Goal: Task Accomplishment & Management: Use online tool/utility

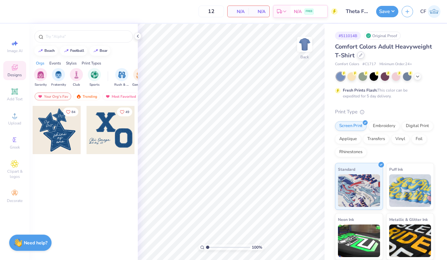
click at [362, 54] on div at bounding box center [360, 55] width 7 height 7
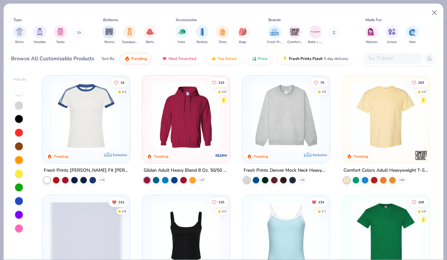
click at [399, 59] on input "text" at bounding box center [392, 59] width 50 height 8
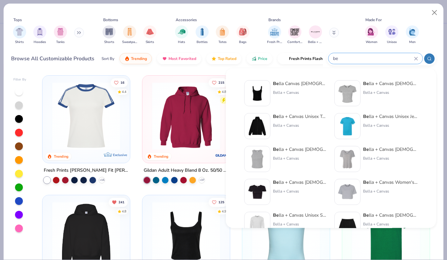
type input "be"
click at [280, 86] on div "Be lla Canvas [DEMOGRAPHIC_DATA]' Micro Rib be d Scoop Tank" at bounding box center [300, 83] width 55 height 7
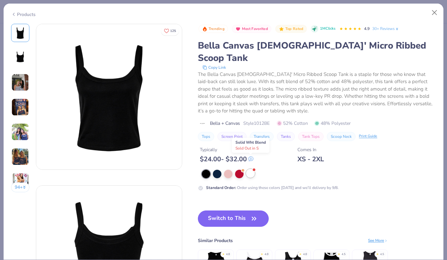
click at [251, 169] on div at bounding box center [250, 173] width 8 height 8
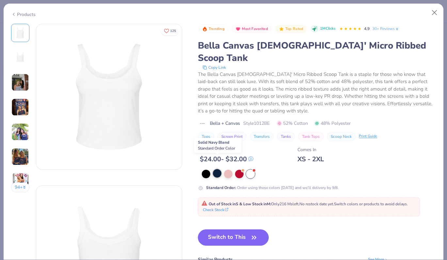
click at [216, 169] on div at bounding box center [217, 173] width 8 height 8
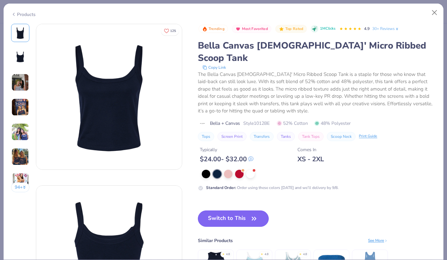
click at [252, 214] on icon "button" at bounding box center [253, 218] width 9 height 9
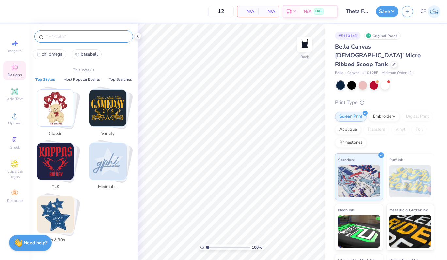
click at [88, 39] on input "text" at bounding box center [87, 36] width 84 height 7
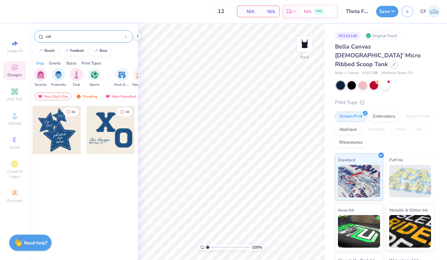
type input "zeta"
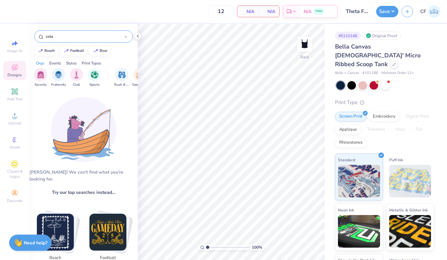
click at [126, 35] on div at bounding box center [125, 37] width 3 height 6
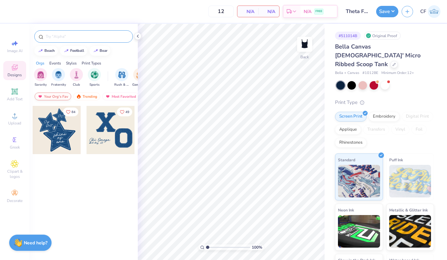
click at [53, 96] on div "Your Org's Fav" at bounding box center [53, 97] width 37 height 8
click at [93, 97] on div "Trending" at bounding box center [86, 97] width 27 height 8
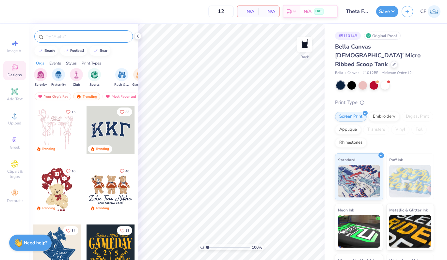
click at [94, 40] on div at bounding box center [83, 36] width 99 height 12
click at [94, 36] on input "text" at bounding box center [87, 36] width 84 height 7
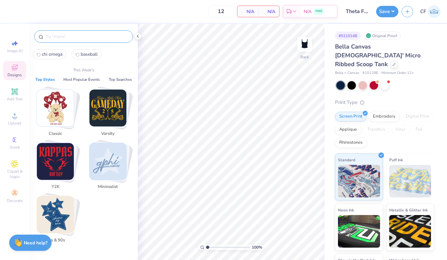
type input "s"
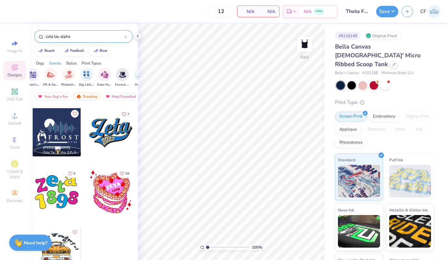
scroll to position [4037, 0]
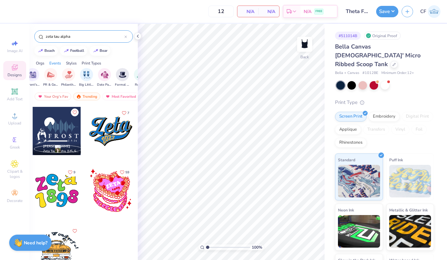
click at [70, 35] on input "zeta tau alpha" at bounding box center [84, 36] width 79 height 7
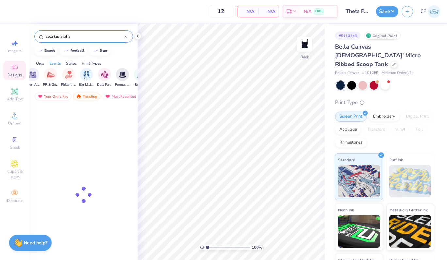
click at [70, 35] on input "zeta tau alpha" at bounding box center [84, 36] width 79 height 7
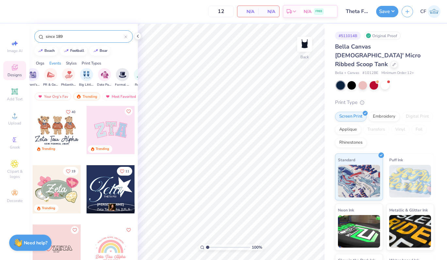
type input "since 1898"
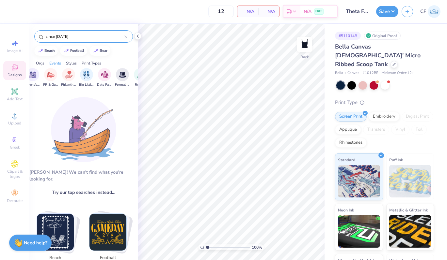
click at [125, 36] on icon at bounding box center [125, 37] width 3 height 3
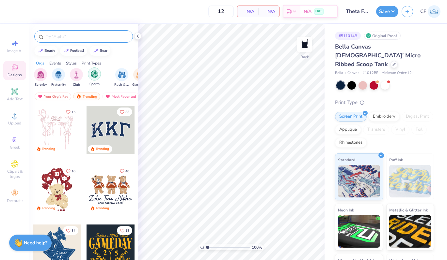
scroll to position [0, 4]
click at [36, 72] on img "filter for Sorority" at bounding box center [37, 74] width 8 height 8
click at [41, 74] on div "filter for PR & General" at bounding box center [36, 74] width 13 height 13
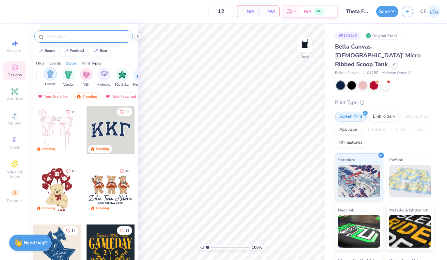
click at [47, 74] on img "filter for Classic" at bounding box center [51, 74] width 8 height 8
click at [71, 76] on img "filter for Varsity" at bounding box center [69, 74] width 8 height 8
click at [44, 72] on img "filter for Minimalist" at bounding box center [46, 74] width 7 height 8
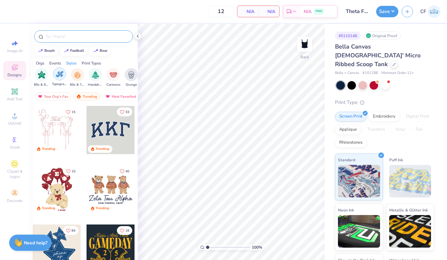
click at [64, 76] on div "filter for Typography" at bounding box center [59, 74] width 13 height 13
click at [92, 38] on input "text" at bounding box center [87, 36] width 84 height 7
type input "zeta tau alpha"
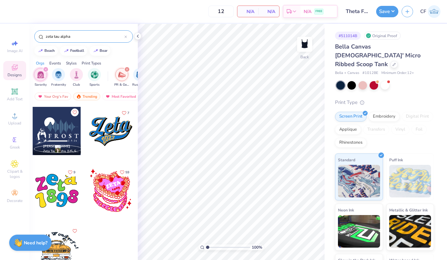
scroll to position [4037, 0]
click at [126, 37] on icon at bounding box center [125, 37] width 3 height 3
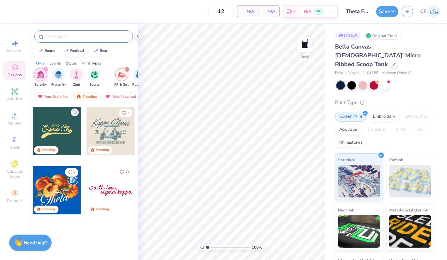
scroll to position [771, 0]
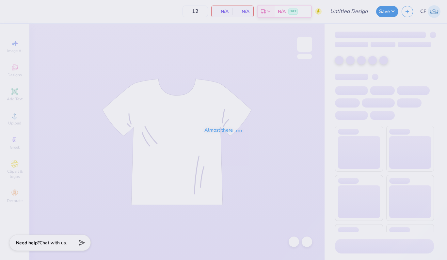
type input "50"
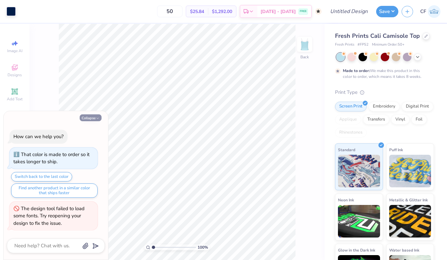
click at [95, 118] on button "Collapse" at bounding box center [91, 118] width 22 height 7
type textarea "x"
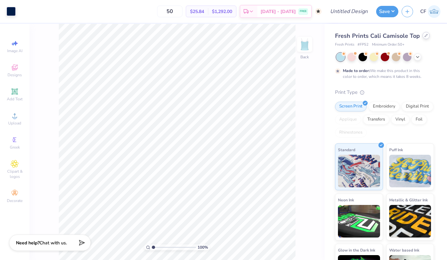
click at [424, 37] on div at bounding box center [425, 35] width 7 height 7
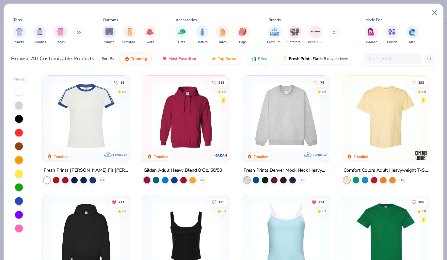
click at [373, 58] on input "text" at bounding box center [392, 59] width 50 height 8
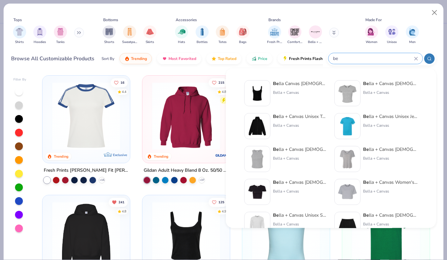
type input "be"
click at [262, 95] on img at bounding box center [257, 93] width 20 height 20
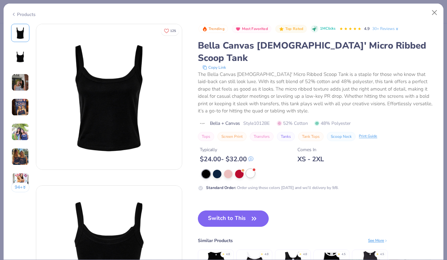
click at [250, 169] on div at bounding box center [250, 173] width 8 height 8
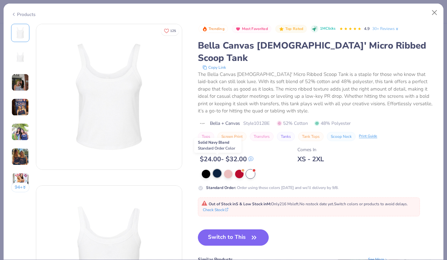
click at [218, 169] on div at bounding box center [217, 173] width 8 height 8
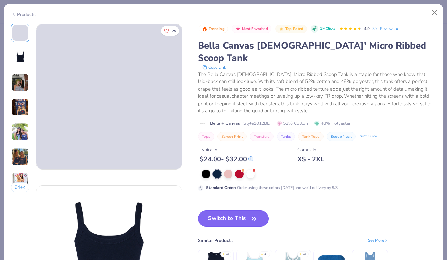
click at [229, 211] on button "Switch to This" at bounding box center [233, 219] width 71 height 16
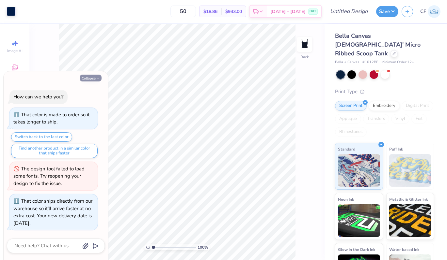
click at [92, 77] on button "Collapse" at bounding box center [91, 78] width 22 height 7
type textarea "x"
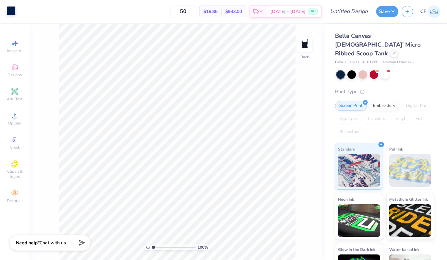
click at [13, 7] on div at bounding box center [11, 10] width 9 height 9
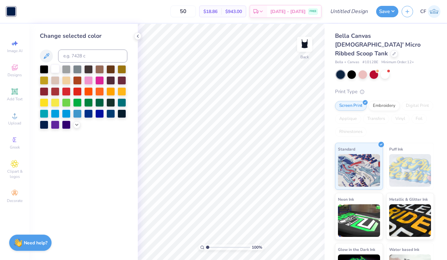
click at [53, 70] on div at bounding box center [55, 69] width 8 height 8
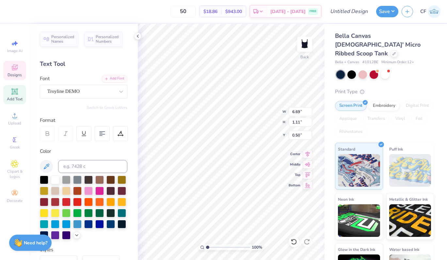
type textarea "Z"
type textarea "Kappa Alpha Theta"
type textarea "SINCE 1870"
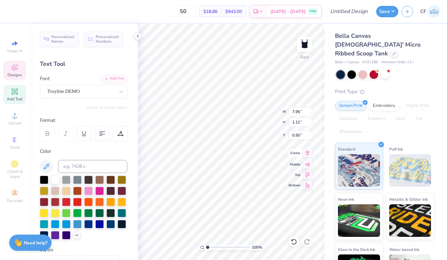
click at [306, 154] on icon at bounding box center [307, 154] width 4 height 6
type input "1.98"
type input "0.27"
type input "1.72"
click at [305, 152] on icon at bounding box center [307, 153] width 9 height 8
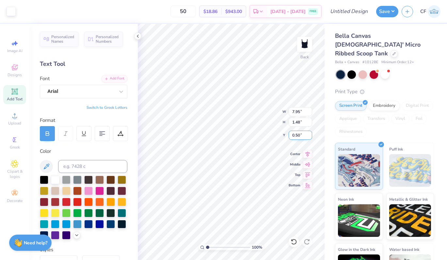
click at [293, 133] on input "0.50" at bounding box center [299, 135] width 23 height 9
type input "1.00"
click at [307, 153] on icon at bounding box center [307, 154] width 4 height 6
click at [293, 113] on input "7.95" at bounding box center [299, 111] width 23 height 9
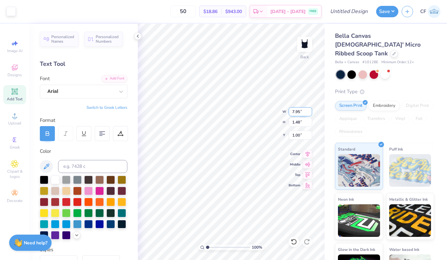
click at [293, 113] on input "7.95" at bounding box center [299, 111] width 23 height 9
type input "7.00"
type input "1.31"
type input "1.09"
click at [308, 155] on icon at bounding box center [307, 154] width 4 height 6
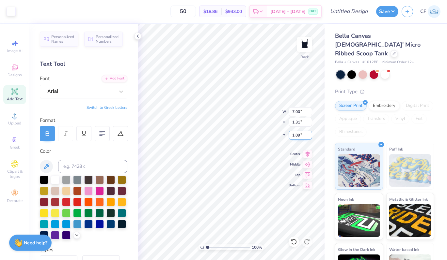
click at [300, 135] on input "1.09" at bounding box center [299, 135] width 23 height 9
click at [295, 135] on input "1.09" at bounding box center [299, 135] width 23 height 9
type input "2.01"
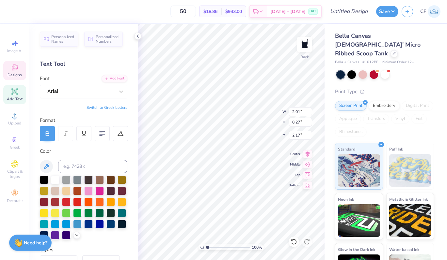
type input "0.27"
type input "2.17"
click at [301, 112] on input "2.01" at bounding box center [299, 111] width 23 height 9
type input "2.00"
click at [311, 151] on icon at bounding box center [307, 153] width 9 height 8
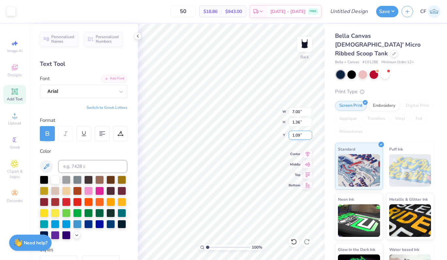
click at [295, 138] on input "1.09" at bounding box center [299, 135] width 23 height 9
type input "1.00"
click at [309, 153] on icon at bounding box center [307, 153] width 9 height 8
click at [196, 11] on input "50" at bounding box center [182, 12] width 25 height 12
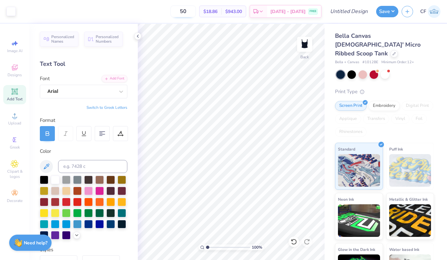
click at [196, 11] on input "50" at bounding box center [182, 12] width 25 height 12
type input "24"
click at [360, 11] on input "Design Title" at bounding box center [357, 11] width 32 height 13
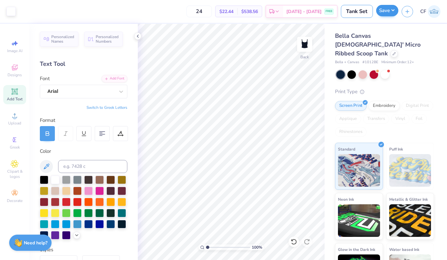
type input "Tank Set"
click at [390, 12] on button "Save" at bounding box center [387, 10] width 22 height 11
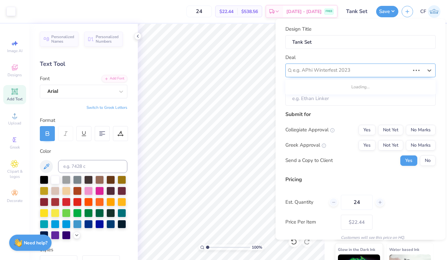
click at [391, 73] on div at bounding box center [351, 70] width 117 height 9
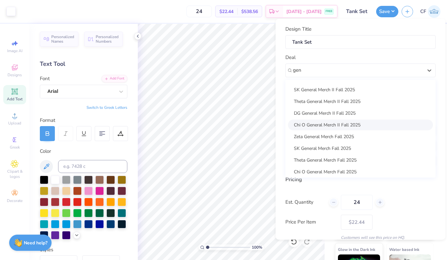
scroll to position [165, 0]
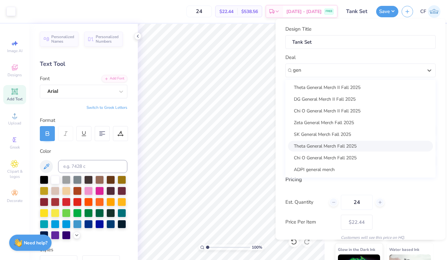
click at [357, 147] on div "Theta General Merch Fall 2025" at bounding box center [360, 146] width 145 height 11
type input "gen"
type input "Grayson Parsley"
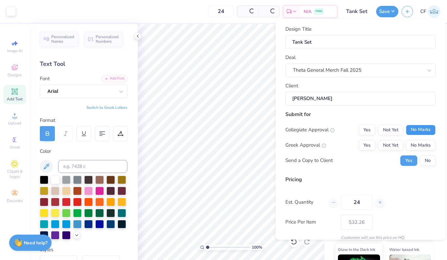
click at [419, 129] on button "No Marks" at bounding box center [421, 130] width 30 height 10
click at [367, 147] on button "Yes" at bounding box center [366, 145] width 17 height 10
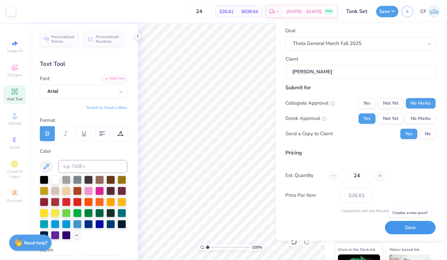
click at [402, 226] on button "Save" at bounding box center [410, 228] width 51 height 13
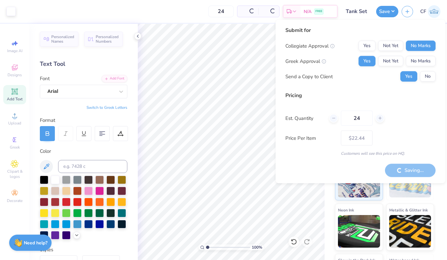
type input "– –"
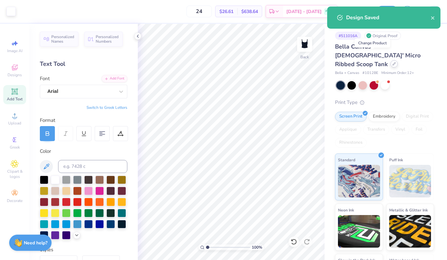
click at [392, 62] on icon at bounding box center [393, 63] width 3 height 3
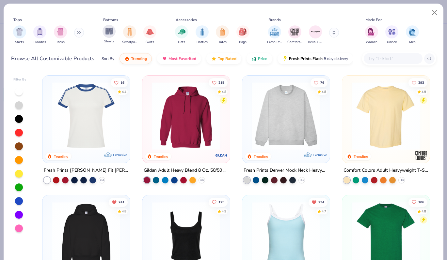
click at [114, 36] on div "Shorts" at bounding box center [108, 34] width 13 height 19
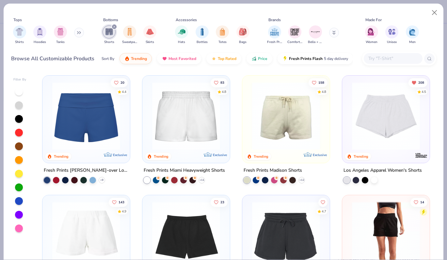
click at [273, 130] on img at bounding box center [286, 116] width 74 height 68
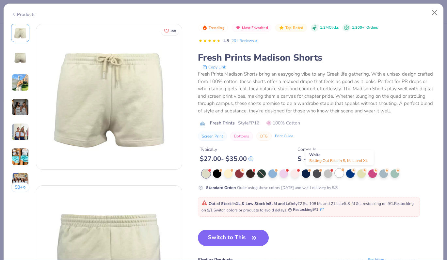
click at [339, 177] on div at bounding box center [339, 173] width 8 height 8
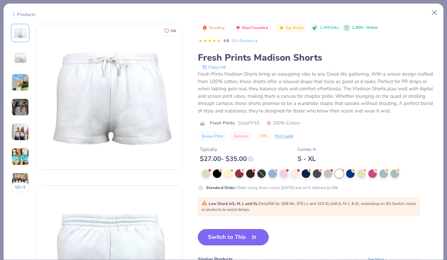
click at [218, 231] on button "Switch to This" at bounding box center [233, 237] width 71 height 16
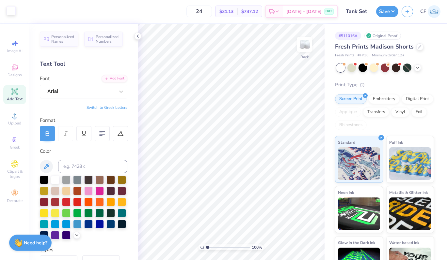
click at [11, 13] on div at bounding box center [11, 10] width 9 height 9
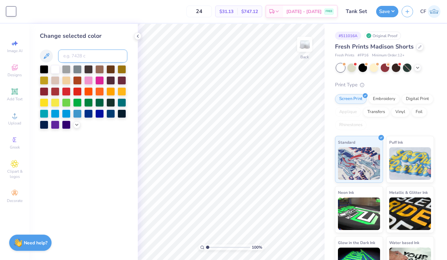
click at [94, 54] on input at bounding box center [92, 56] width 69 height 13
type input "2767"
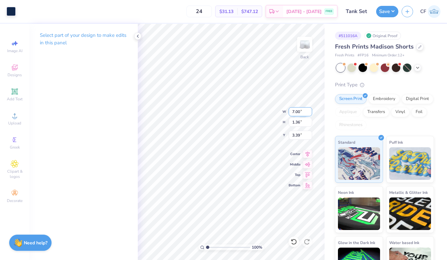
click at [294, 113] on input "7.00" at bounding box center [299, 111] width 23 height 9
type input "6.00"
type input "1.16"
type input "7.86"
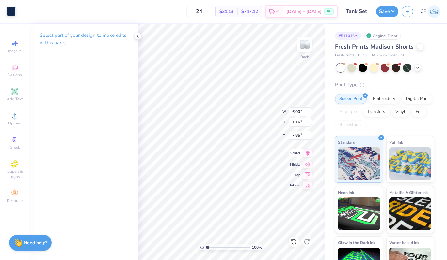
click at [307, 155] on icon at bounding box center [307, 153] width 9 height 8
type input "1.06"
click at [208, 248] on input "range" at bounding box center [228, 248] width 44 height 6
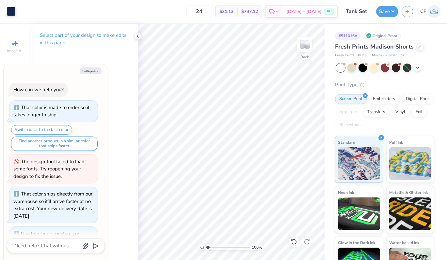
type textarea "x"
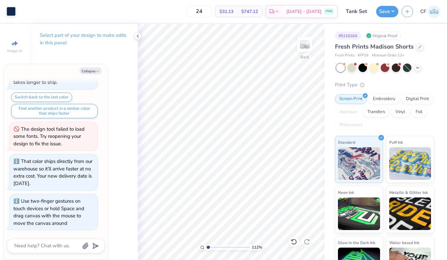
type input "1.12"
click at [208, 247] on input "range" at bounding box center [228, 248] width 44 height 6
click at [391, 8] on button "Save" at bounding box center [387, 10] width 22 height 11
type textarea "x"
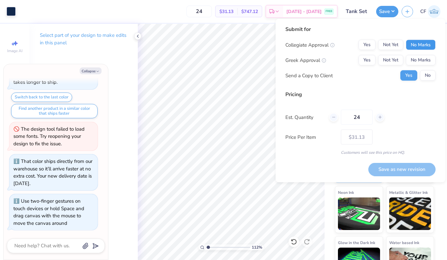
click at [418, 43] on button "No Marks" at bounding box center [421, 45] width 30 height 10
click at [367, 63] on button "Yes" at bounding box center [366, 60] width 17 height 10
click at [385, 170] on button "Save as new revision" at bounding box center [401, 169] width 67 height 13
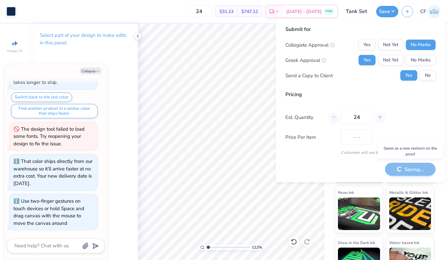
type input "$31.13"
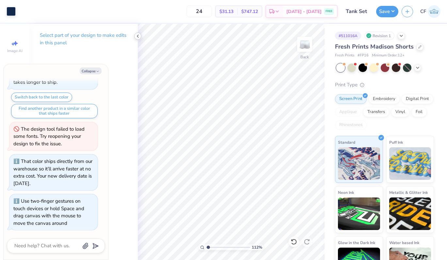
click at [139, 36] on icon at bounding box center [137, 36] width 5 height 5
type textarea "x"
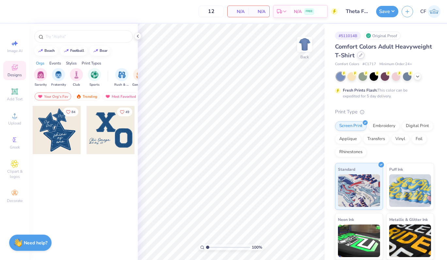
click at [359, 56] on icon at bounding box center [360, 55] width 3 height 3
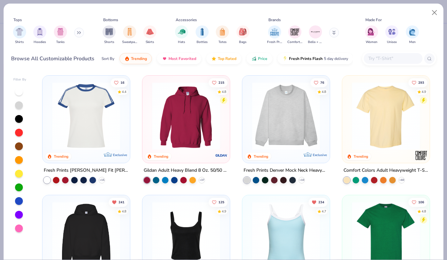
click at [376, 60] on input "text" at bounding box center [392, 59] width 50 height 8
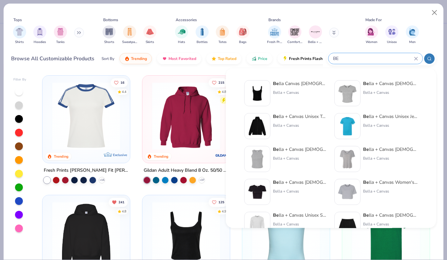
type input "BE"
click at [363, 90] on div "Bella + Canvas" at bounding box center [390, 93] width 55 height 6
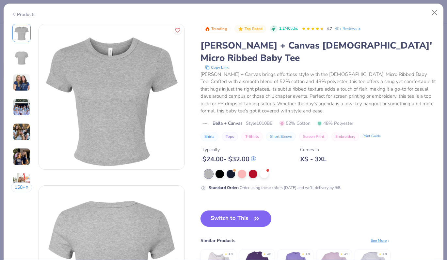
click at [33, 12] on div "Products" at bounding box center [23, 14] width 24 height 7
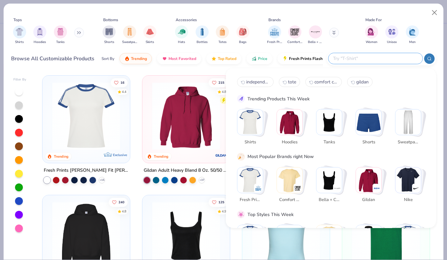
click at [379, 59] on input "text" at bounding box center [374, 59] width 85 height 8
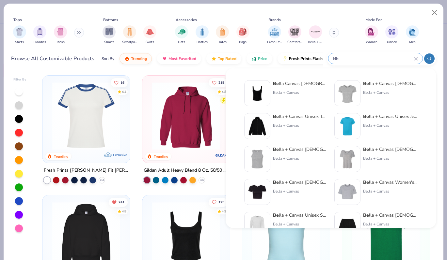
type input "BE"
click at [300, 85] on div "Be lla Canvas [DEMOGRAPHIC_DATA]' Micro Rib be d Scoop Tank" at bounding box center [300, 83] width 55 height 7
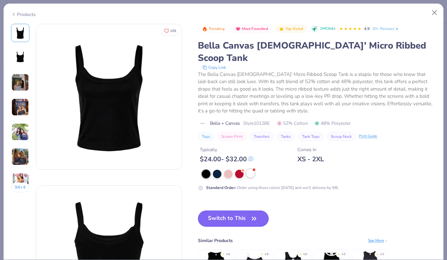
click at [253, 169] on div at bounding box center [250, 173] width 8 height 8
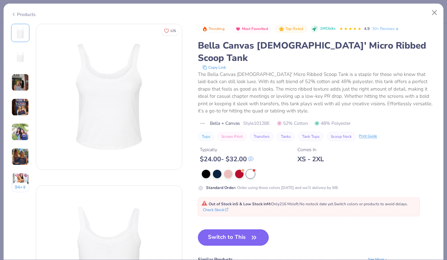
click at [240, 230] on button "Switch to This" at bounding box center [233, 238] width 71 height 16
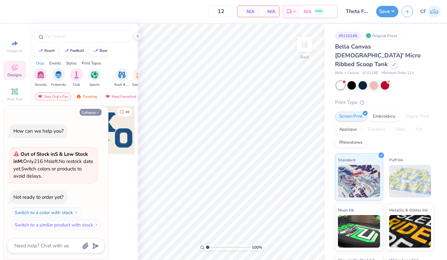
click at [97, 115] on icon "button" at bounding box center [98, 113] width 4 height 4
type textarea "x"
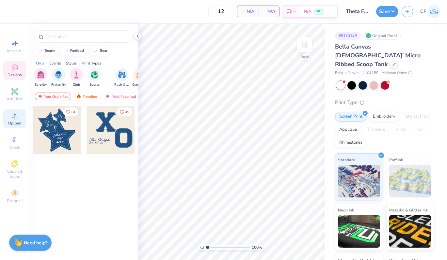
click at [9, 123] on span "Upload" at bounding box center [14, 123] width 13 height 5
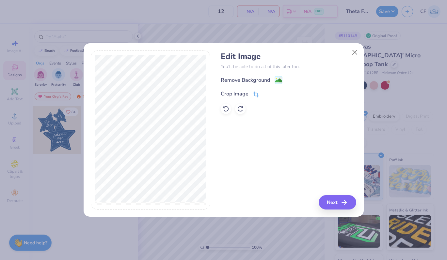
click at [267, 76] on div "Edit Image You’ll be able to do all of this later too. Remove Background Crop I…" at bounding box center [288, 83] width 135 height 62
click at [269, 81] on div "Remove Background" at bounding box center [245, 81] width 49 height 8
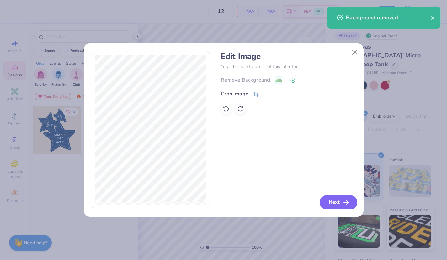
click at [327, 204] on button "Next" at bounding box center [338, 202] width 38 height 14
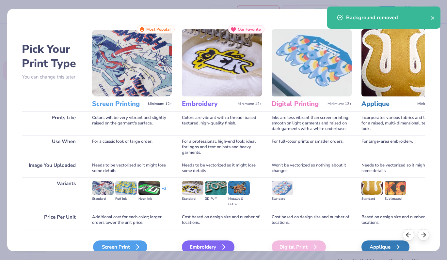
click at [132, 250] on icon at bounding box center [136, 247] width 8 height 8
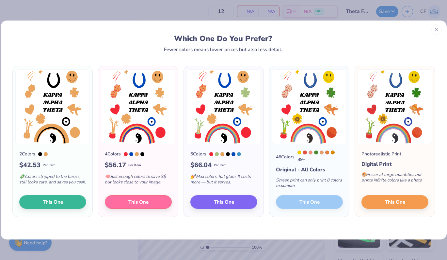
click at [314, 203] on div "46 Colors 39 + Original - All Colors Screen print can only print 8 colors maxim…" at bounding box center [309, 180] width 80 height 73
click at [217, 203] on span "This One" at bounding box center [223, 202] width 20 height 8
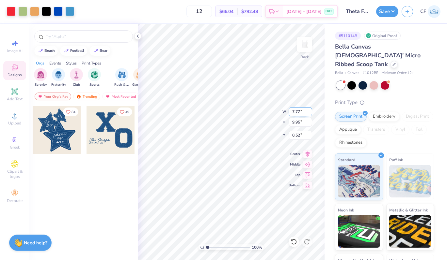
click at [294, 112] on input "7.77" at bounding box center [299, 111] width 23 height 9
type input "5.00"
type input "6.41"
type input "0.84"
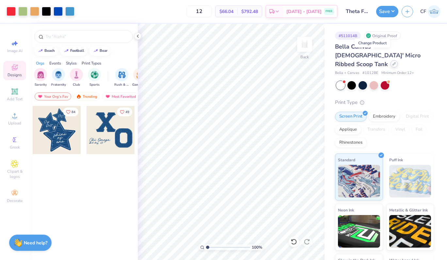
click at [390, 60] on div at bounding box center [393, 63] width 7 height 7
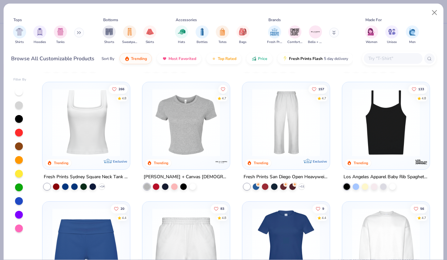
scroll to position [261, 0]
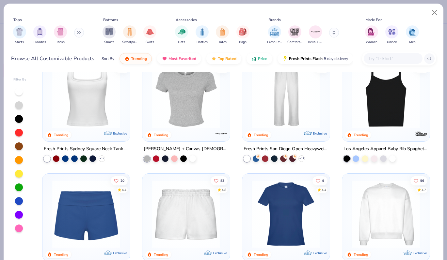
click at [172, 75] on img at bounding box center [186, 95] width 74 height 68
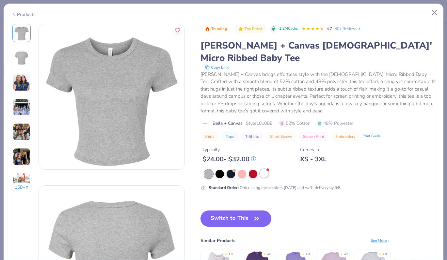
click at [262, 169] on div at bounding box center [264, 173] width 8 height 8
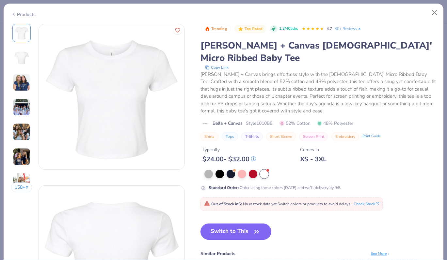
click at [237, 224] on button "Switch to This" at bounding box center [235, 232] width 71 height 16
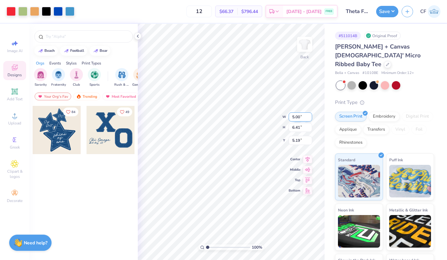
click at [293, 116] on input "5.00" at bounding box center [299, 117] width 23 height 9
type input "6.00"
type input "7.69"
type input "4.55"
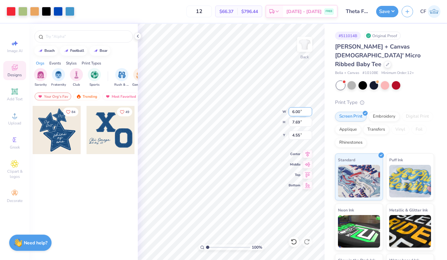
click at [296, 112] on input "6.00" at bounding box center [299, 111] width 23 height 9
type input "7.00"
type input "8.97"
click at [305, 153] on icon at bounding box center [307, 153] width 9 height 8
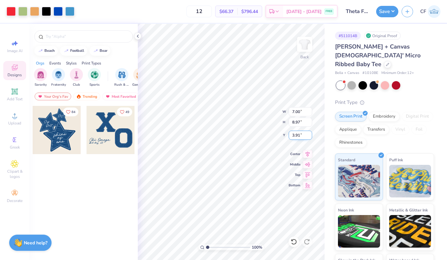
click at [299, 139] on input "3.91" at bounding box center [299, 135] width 23 height 9
type input "0.74"
type input "8.52"
type input "10.92"
type input "10.27"
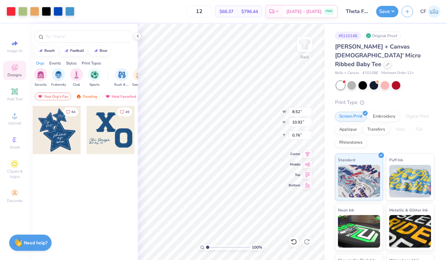
type input "13.16"
click at [297, 110] on input "10.27" at bounding box center [299, 111] width 23 height 9
type input "10.00"
type input "12.81"
click at [301, 135] on input "0.93" at bounding box center [299, 135] width 23 height 9
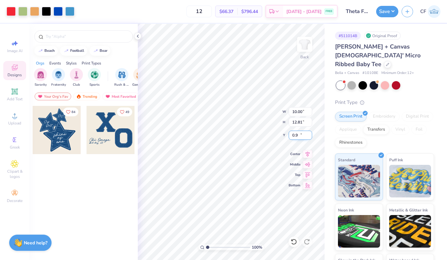
type input "0"
type input "1.00"
click at [308, 154] on icon at bounding box center [307, 153] width 9 height 8
click at [296, 114] on input "10.00" at bounding box center [299, 111] width 23 height 9
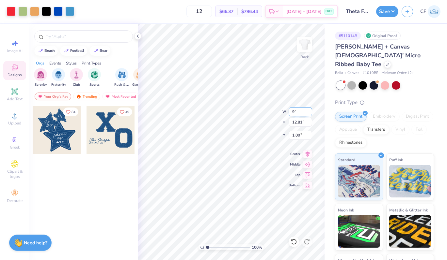
type input "9.00"
type input "11.53"
type input "1.51"
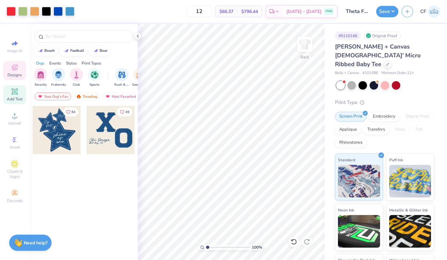
click at [13, 97] on span "Add Text" at bounding box center [15, 99] width 16 height 5
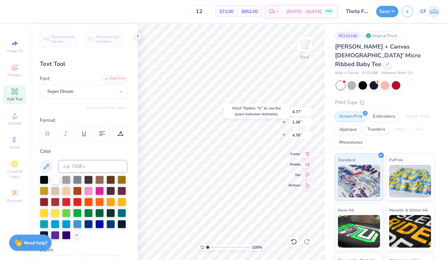
type input "4.78"
click at [310, 151] on icon at bounding box center [307, 153] width 9 height 8
type textarea "Kappa"
click at [308, 154] on icon at bounding box center [307, 154] width 4 height 6
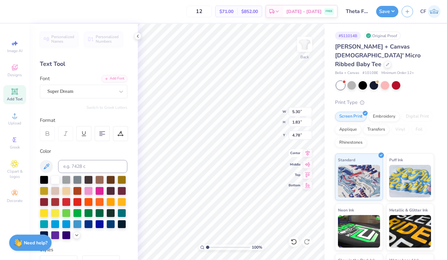
type input "5.30"
type input "1.83"
type input "4.56"
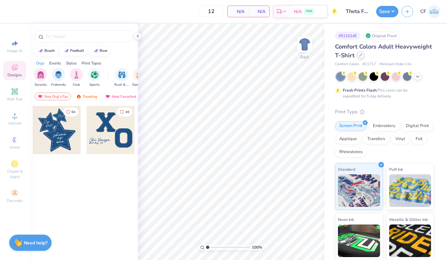
click at [360, 55] on icon at bounding box center [360, 55] width 3 height 3
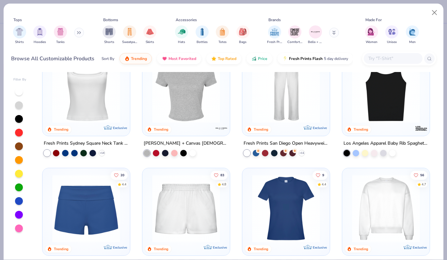
scroll to position [278, 0]
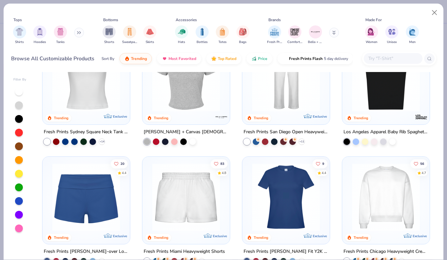
click at [195, 89] on img at bounding box center [186, 78] width 74 height 68
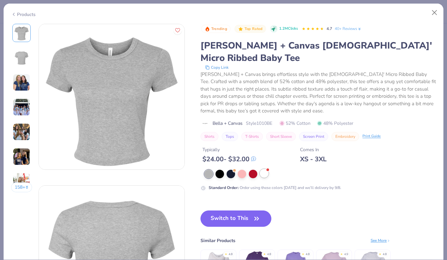
click at [267, 169] on div at bounding box center [264, 173] width 8 height 8
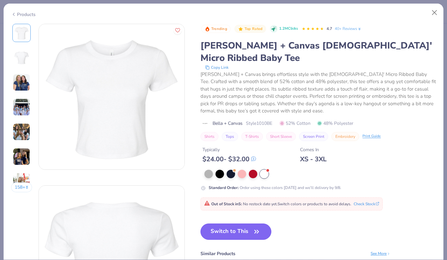
click at [234, 224] on button "Switch to This" at bounding box center [235, 232] width 71 height 16
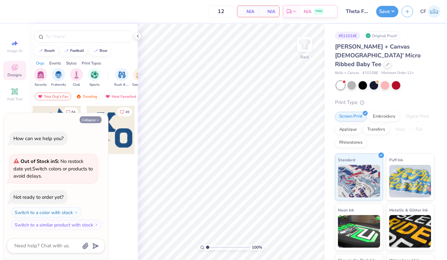
click at [97, 121] on icon "button" at bounding box center [98, 120] width 4 height 4
type textarea "x"
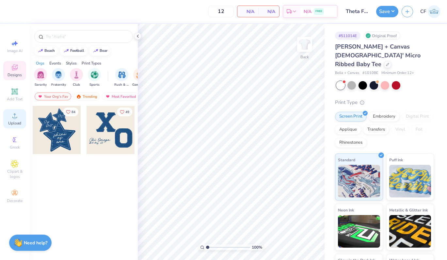
click at [12, 121] on span "Upload" at bounding box center [14, 123] width 13 height 5
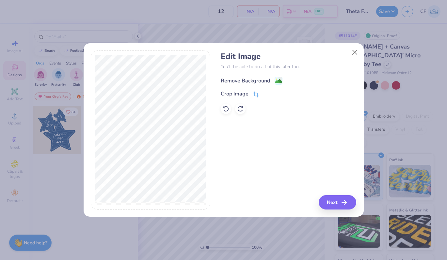
click at [266, 82] on div "Remove Background" at bounding box center [245, 81] width 49 height 8
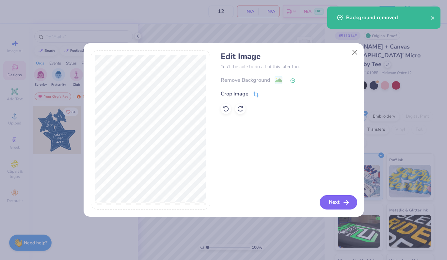
click at [330, 201] on button "Next" at bounding box center [338, 202] width 38 height 14
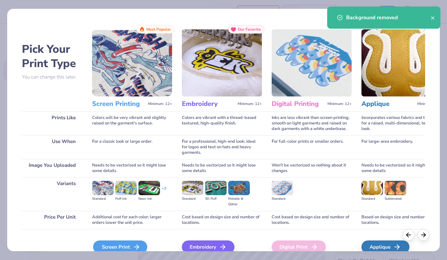
click at [111, 244] on div "Screen Print" at bounding box center [120, 247] width 54 height 13
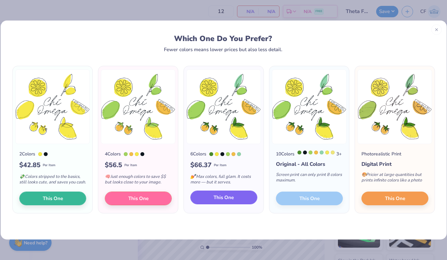
click at [235, 201] on button "This One" at bounding box center [223, 198] width 67 height 14
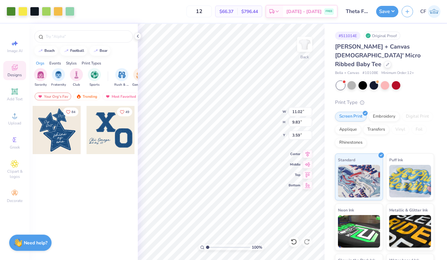
type input "2.20"
click at [16, 99] on span "Add Text" at bounding box center [15, 99] width 16 height 5
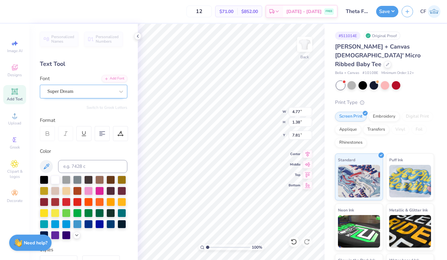
type textarea "Theta"
click at [94, 94] on div "Super Dream" at bounding box center [81, 91] width 69 height 10
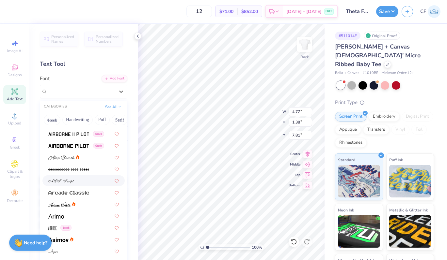
scroll to position [141, 0]
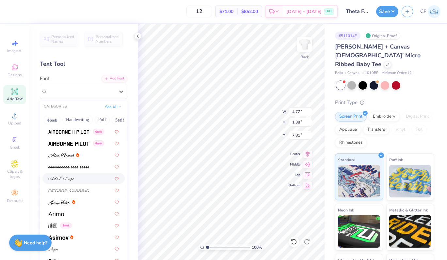
click at [76, 182] on div at bounding box center [83, 178] width 82 height 11
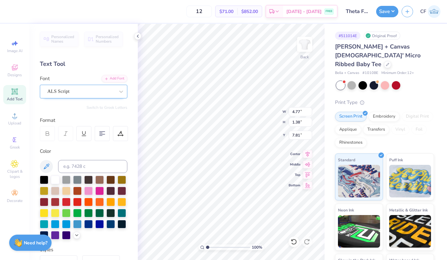
click at [86, 93] on div "ALS Script" at bounding box center [81, 91] width 69 height 10
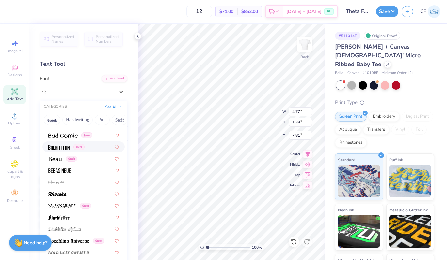
scroll to position [282, 0]
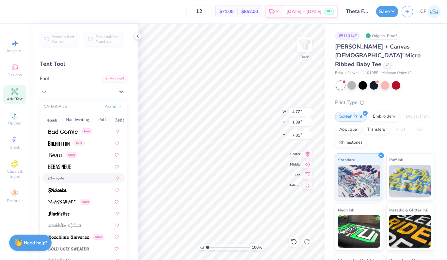
click at [77, 180] on div at bounding box center [83, 178] width 70 height 7
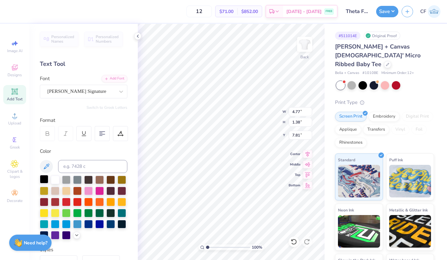
click at [45, 178] on div at bounding box center [44, 179] width 8 height 8
click at [95, 89] on div "Bettina Signature" at bounding box center [81, 91] width 69 height 10
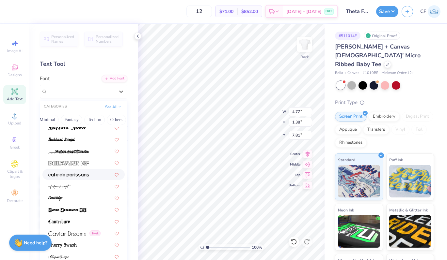
scroll to position [617, 0]
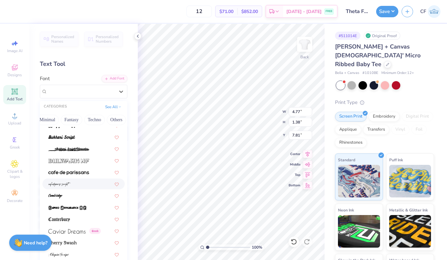
click at [80, 182] on div at bounding box center [83, 184] width 70 height 7
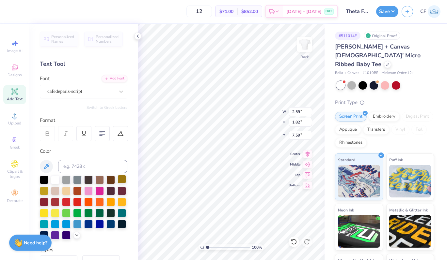
type input "3.92"
type input "2.75"
type input "5.93"
click at [308, 152] on icon at bounding box center [307, 153] width 9 height 8
type input "3.99"
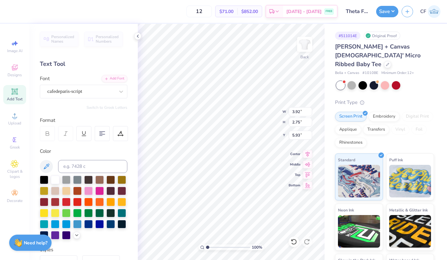
type input "2.81"
type input "6.16"
click at [303, 153] on icon at bounding box center [307, 153] width 9 height 8
type input "4.43"
type input "3.11"
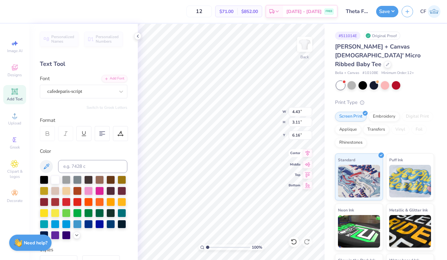
click at [308, 154] on icon at bounding box center [307, 154] width 4 height 6
click at [295, 114] on input "11.02" at bounding box center [299, 111] width 23 height 9
type input "8.00"
type input "7.13"
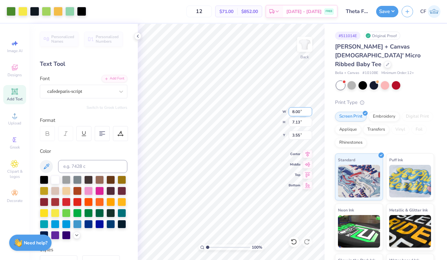
type input "1.37"
click at [293, 110] on input "8.00" at bounding box center [299, 111] width 23 height 9
type input "9.00"
type input "8.03"
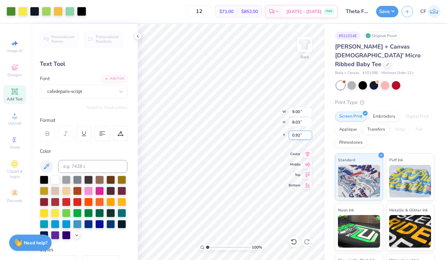
click at [297, 135] on input "0.92" at bounding box center [299, 135] width 23 height 9
type input "1.00"
click at [307, 154] on icon at bounding box center [307, 154] width 4 height 6
click at [389, 7] on button "Save" at bounding box center [387, 10] width 22 height 11
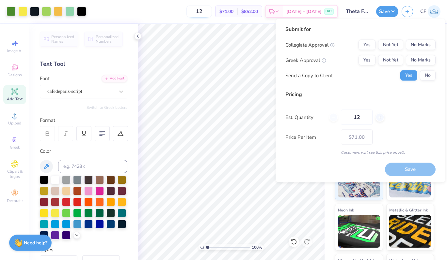
click at [212, 11] on input "12" at bounding box center [198, 12] width 25 height 12
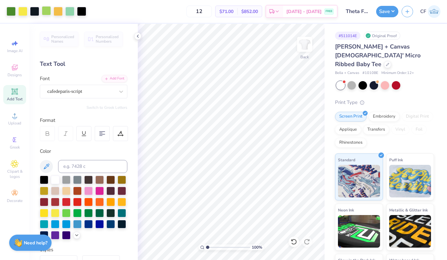
click at [49, 11] on div at bounding box center [46, 10] width 9 height 9
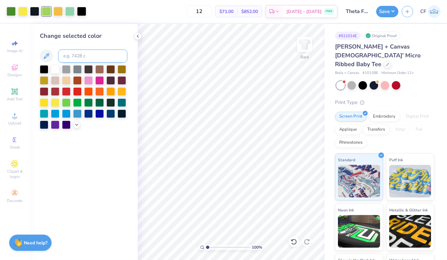
click at [82, 53] on input at bounding box center [92, 56] width 69 height 13
type input "363"
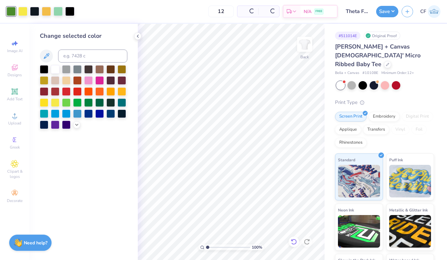
click at [291, 244] on icon at bounding box center [293, 242] width 7 height 7
click at [72, 12] on div at bounding box center [69, 10] width 9 height 9
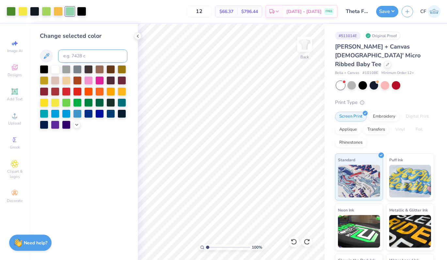
click at [73, 54] on input at bounding box center [92, 56] width 69 height 13
type input "363"
click at [68, 13] on div at bounding box center [69, 10] width 9 height 9
click at [36, 9] on div at bounding box center [34, 10] width 9 height 9
click at [44, 70] on div at bounding box center [44, 69] width 8 height 8
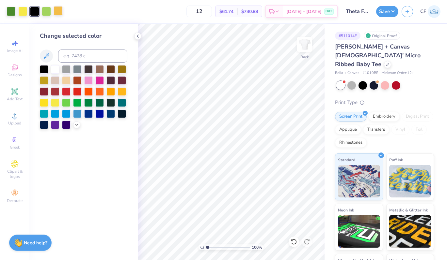
click at [61, 12] on div at bounding box center [58, 10] width 9 height 9
click at [110, 92] on div at bounding box center [110, 91] width 8 height 8
click at [385, 7] on button "Save" at bounding box center [387, 10] width 22 height 11
click at [212, 8] on input "12" at bounding box center [198, 12] width 25 height 12
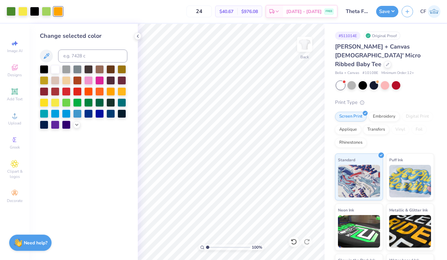
type input "24"
click at [12, 13] on div at bounding box center [11, 10] width 9 height 9
click at [72, 126] on div at bounding box center [83, 97] width 87 height 64
click at [79, 101] on div at bounding box center [77, 102] width 8 height 8
click at [46, 12] on div at bounding box center [46, 10] width 9 height 9
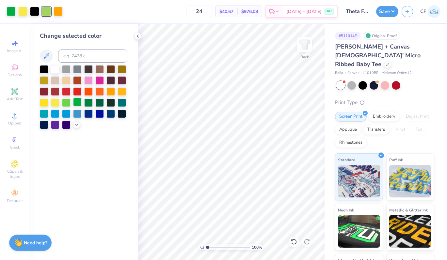
click at [79, 104] on div at bounding box center [77, 102] width 8 height 8
click at [387, 14] on button "Save" at bounding box center [387, 10] width 22 height 11
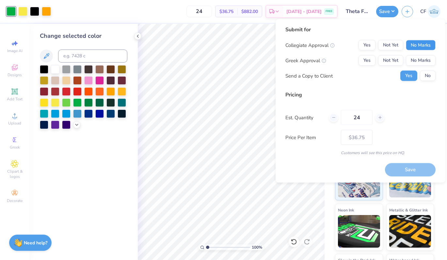
click at [427, 48] on button "No Marks" at bounding box center [421, 45] width 30 height 10
click at [370, 57] on button "Yes" at bounding box center [366, 60] width 17 height 10
click at [408, 170] on button "Save" at bounding box center [410, 169] width 51 height 13
type input "– –"
